Goal: Information Seeking & Learning: Understand process/instructions

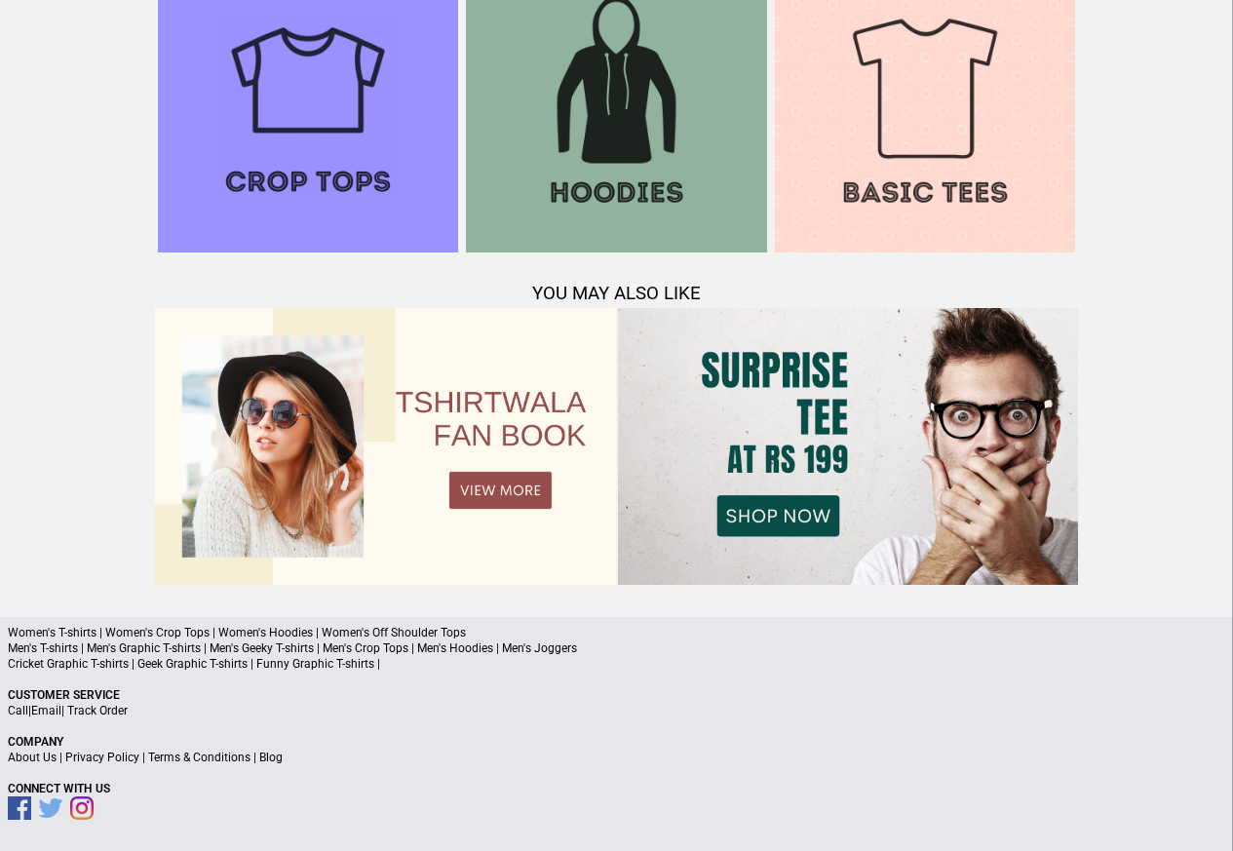
scroll to position [1881, 0]
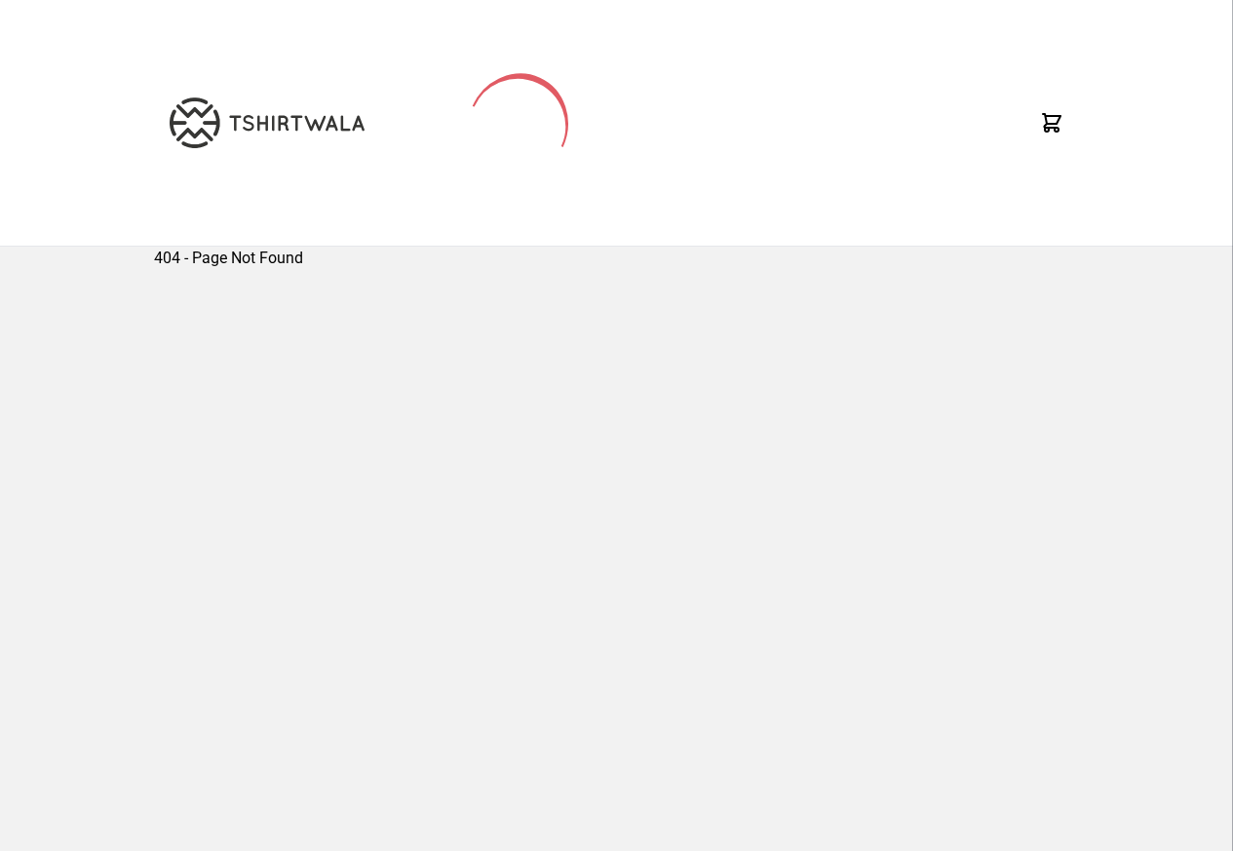
click at [192, 721] on div "404 - Page Not Found" at bounding box center [616, 544] width 925 height 595
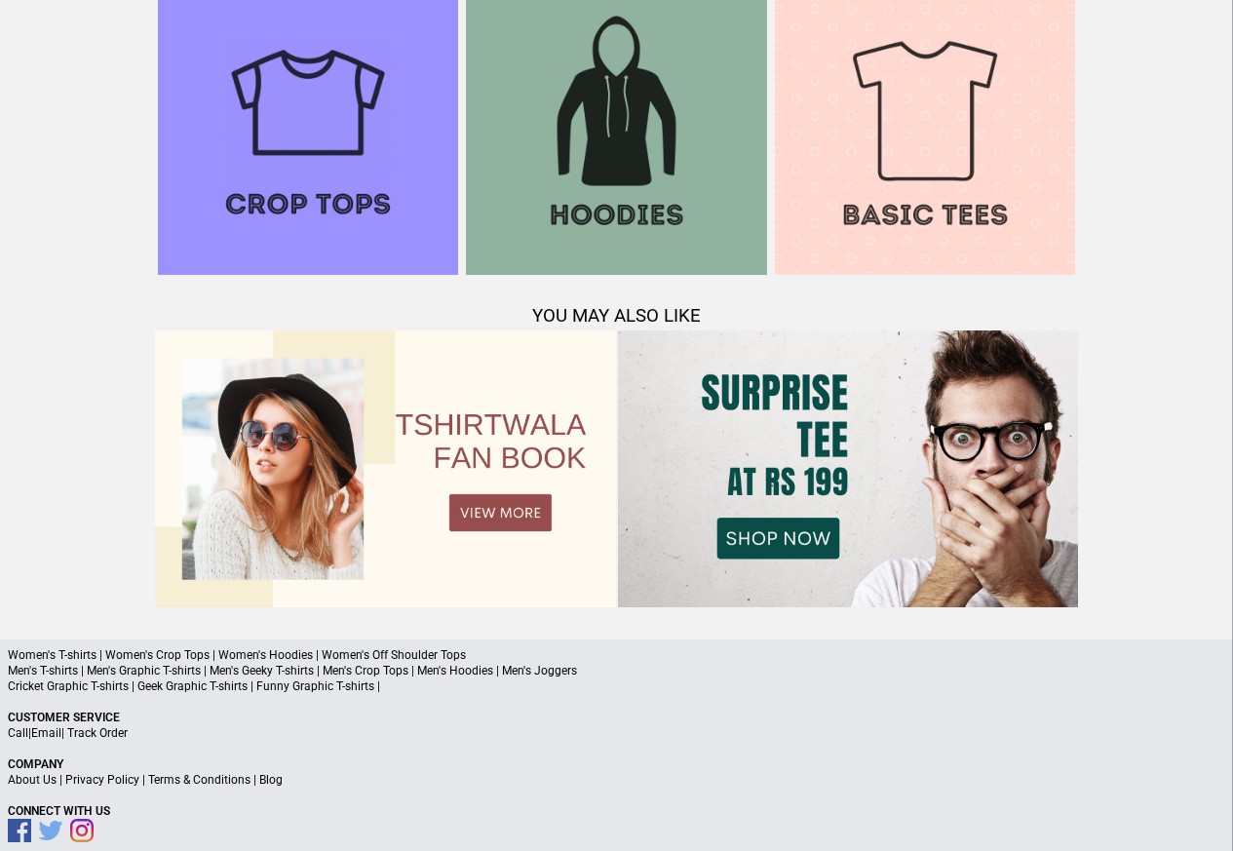
scroll to position [2045, 0]
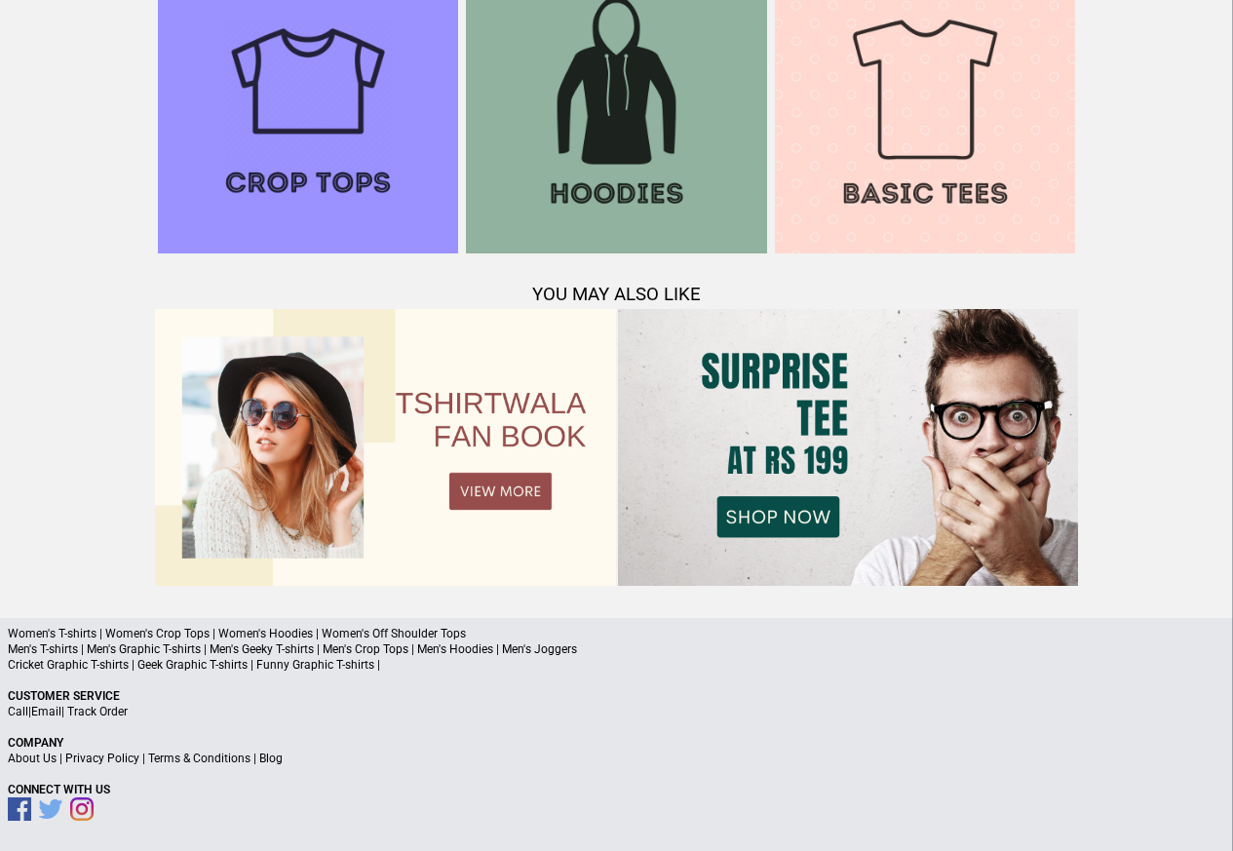
click at [176, 758] on link "Terms & Conditions" at bounding box center [199, 758] width 102 height 14
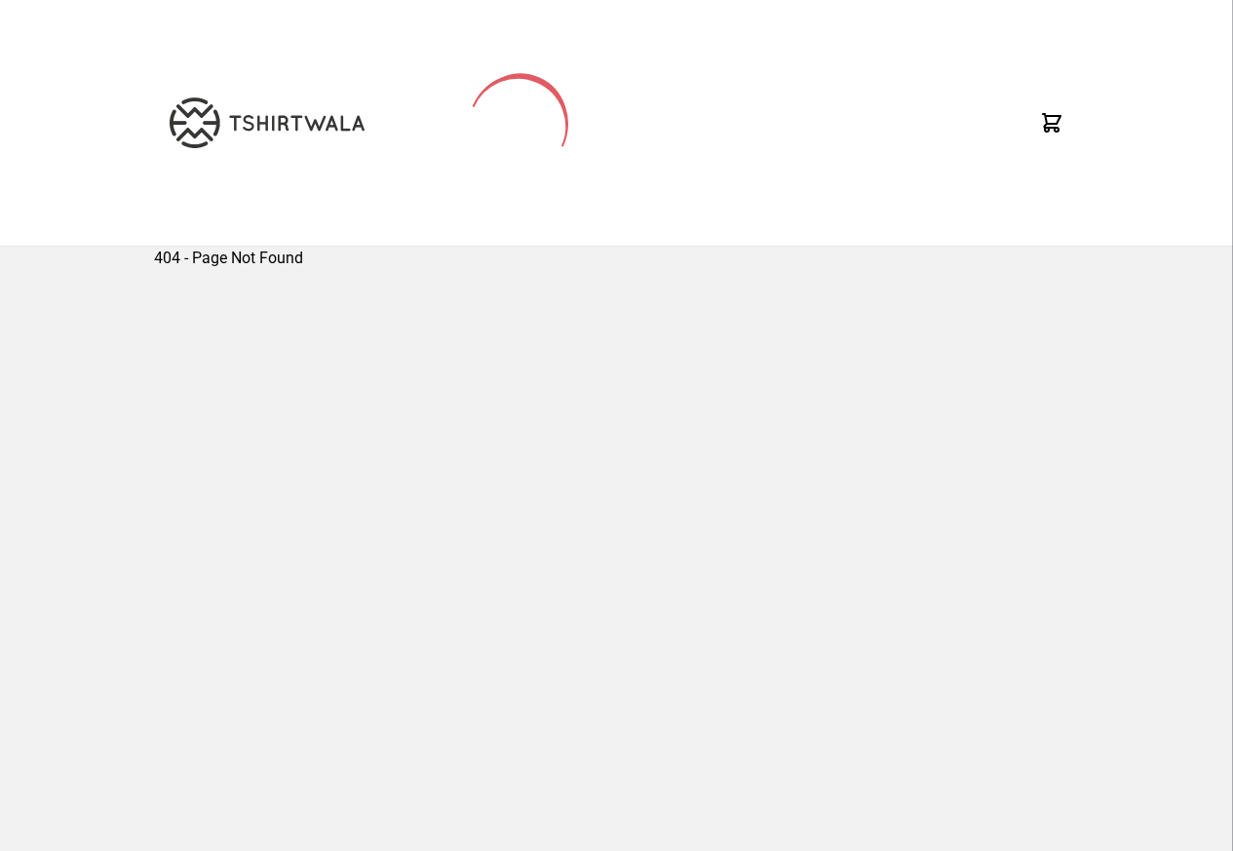
click at [205, 128] on img at bounding box center [267, 122] width 195 height 51
